Goal: Find specific page/section: Find specific page/section

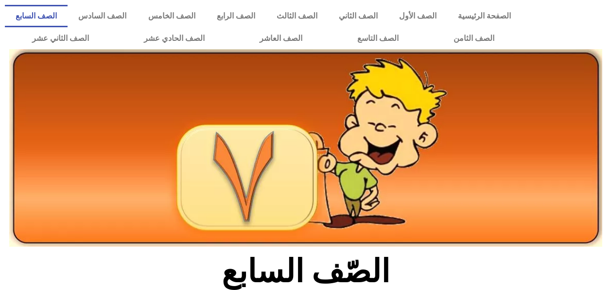
scroll to position [577, 0]
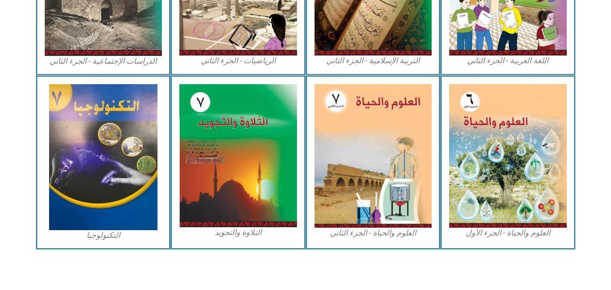
click at [116, 161] on img at bounding box center [103, 157] width 108 height 146
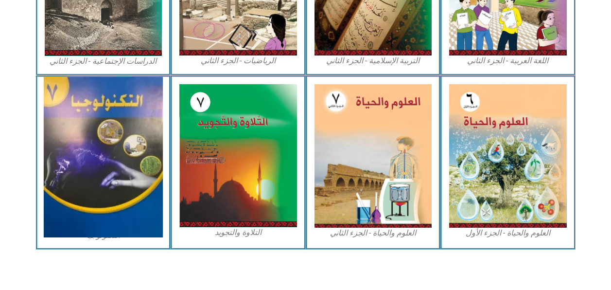
click at [109, 160] on img at bounding box center [103, 157] width 119 height 160
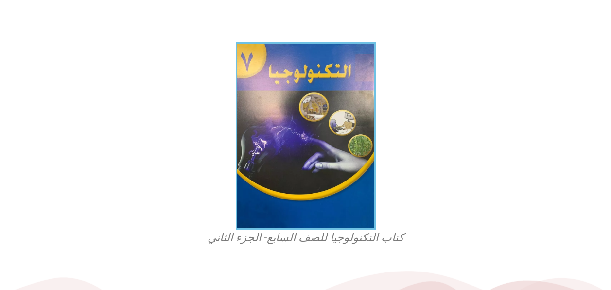
scroll to position [243, 0]
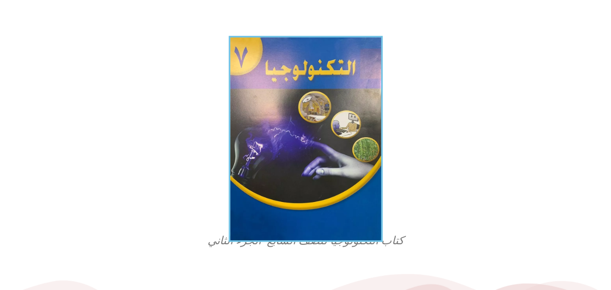
click at [318, 153] on img at bounding box center [306, 139] width 154 height 206
